Goal: Transaction & Acquisition: Subscribe to service/newsletter

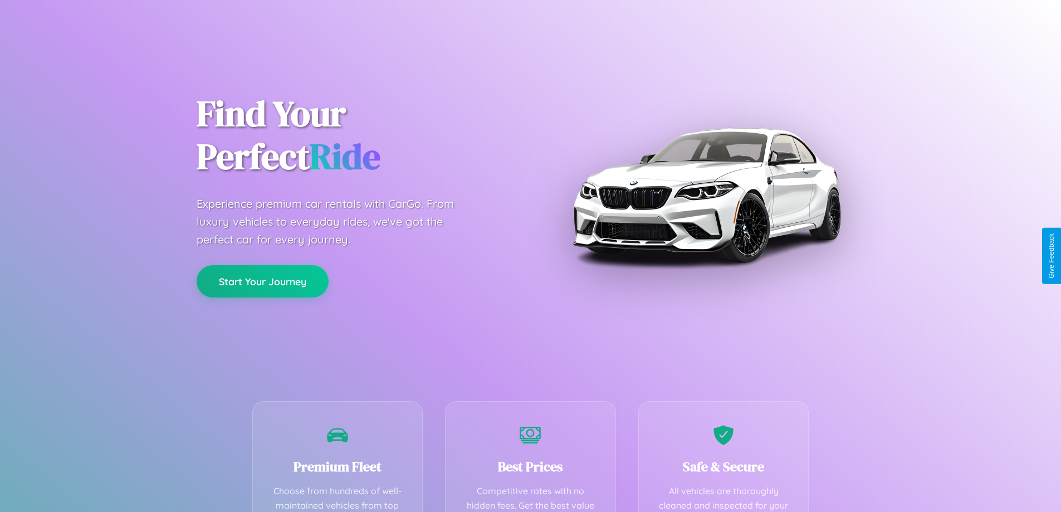
scroll to position [325, 0]
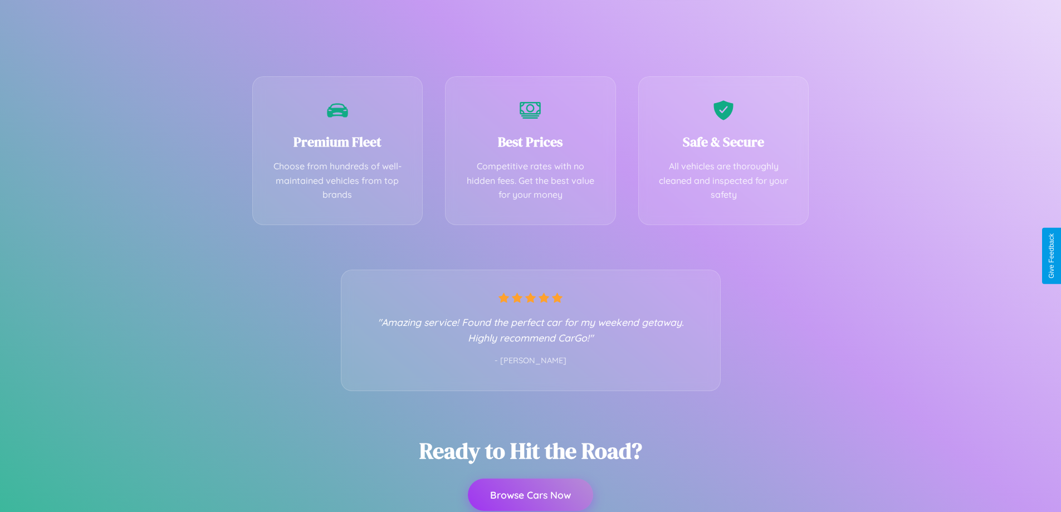
click at [530, 495] on button "Browse Cars Now" at bounding box center [530, 494] width 125 height 32
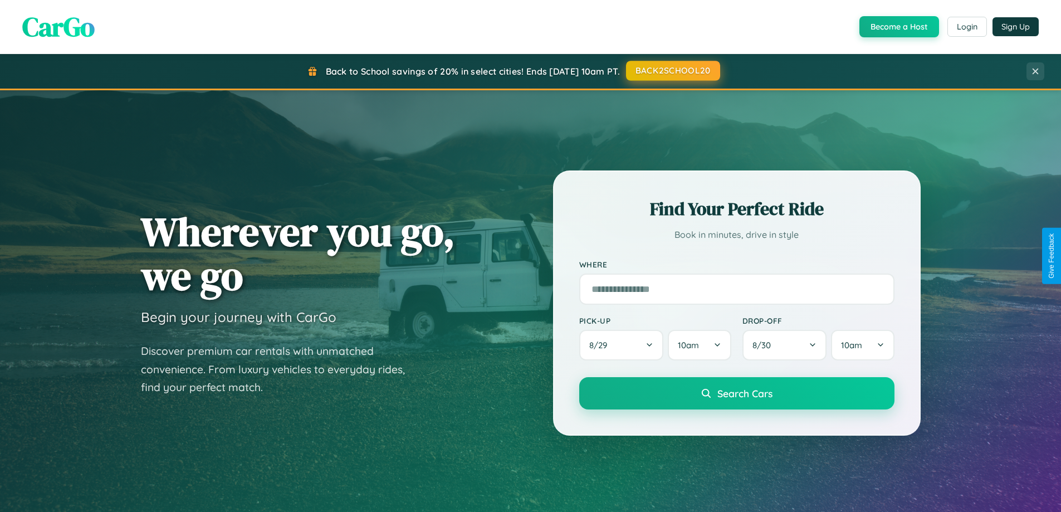
click at [672, 71] on button "BACK2SCHOOL20" at bounding box center [673, 71] width 94 height 20
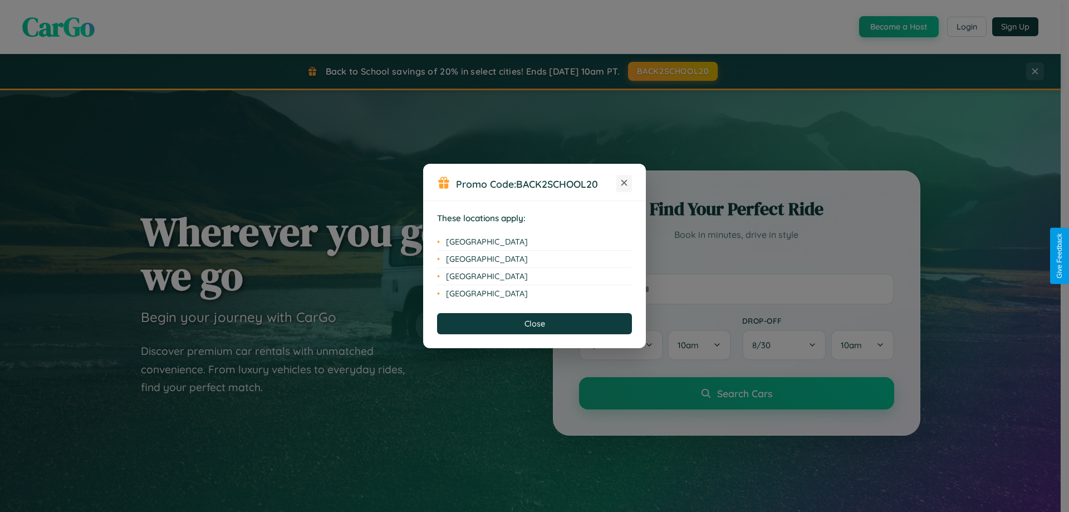
click at [624, 183] on icon at bounding box center [625, 183] width 6 height 6
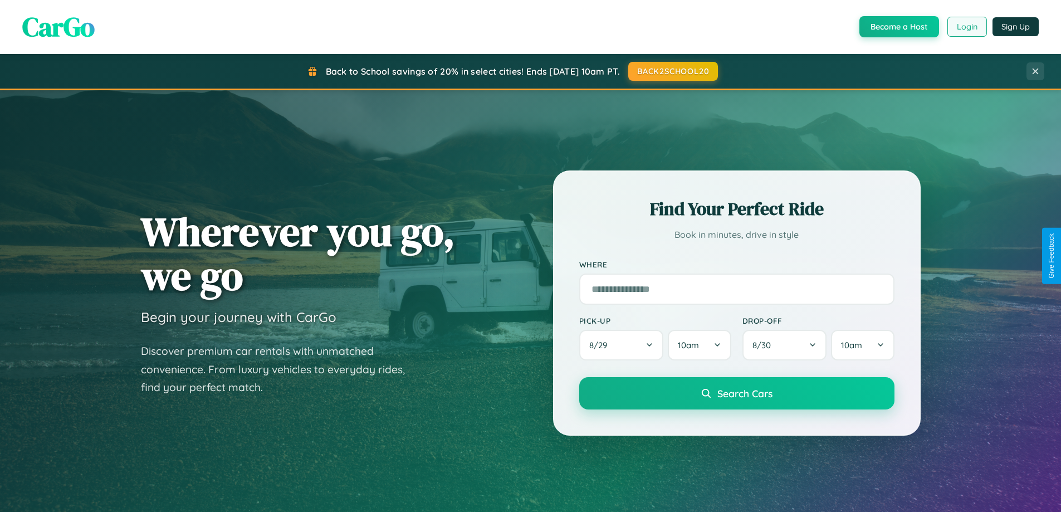
click at [966, 27] on button "Login" at bounding box center [967, 27] width 40 height 20
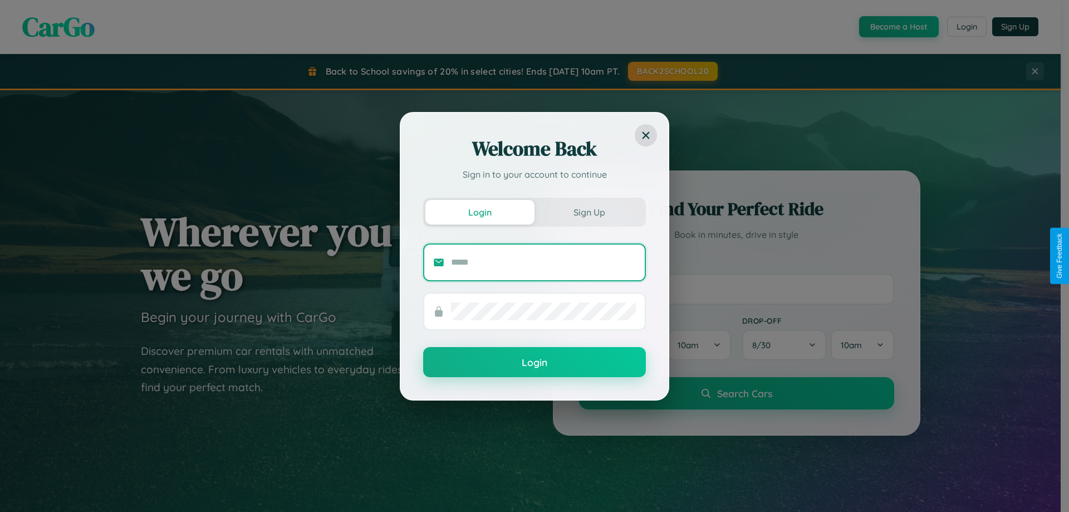
click at [544, 262] on input "text" at bounding box center [543, 262] width 185 height 18
type input "**********"
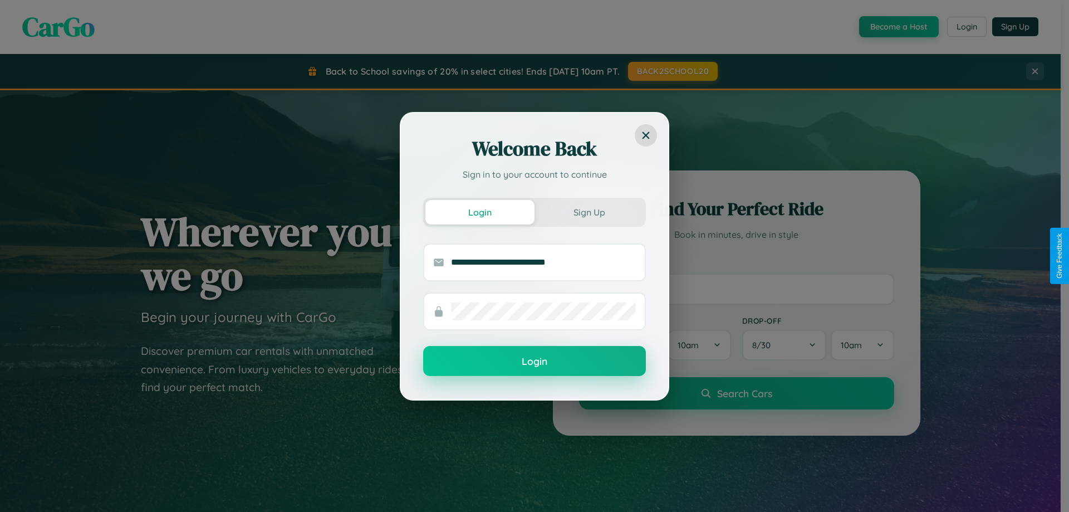
click at [535, 361] on button "Login" at bounding box center [534, 361] width 223 height 30
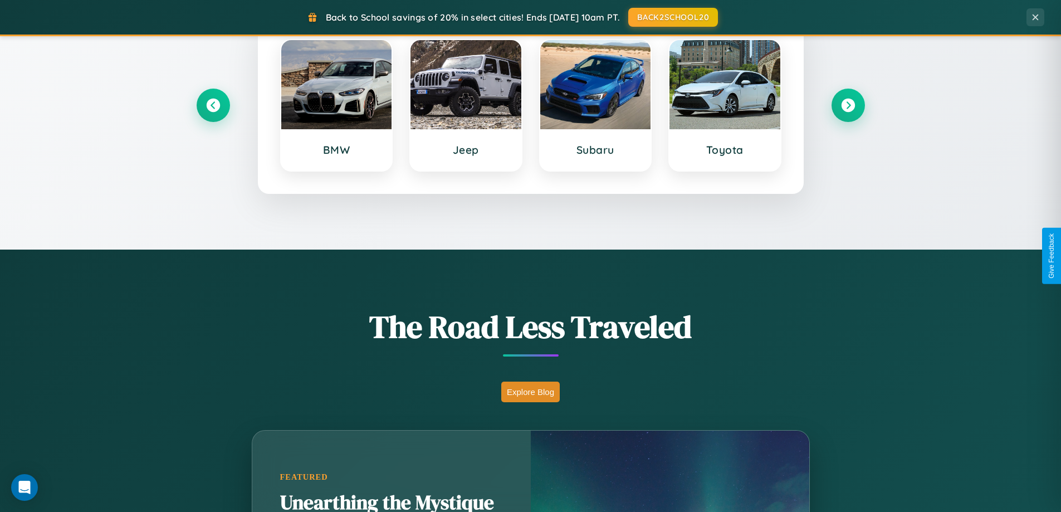
scroll to position [480, 0]
